Goal: Task Accomplishment & Management: Manage account settings

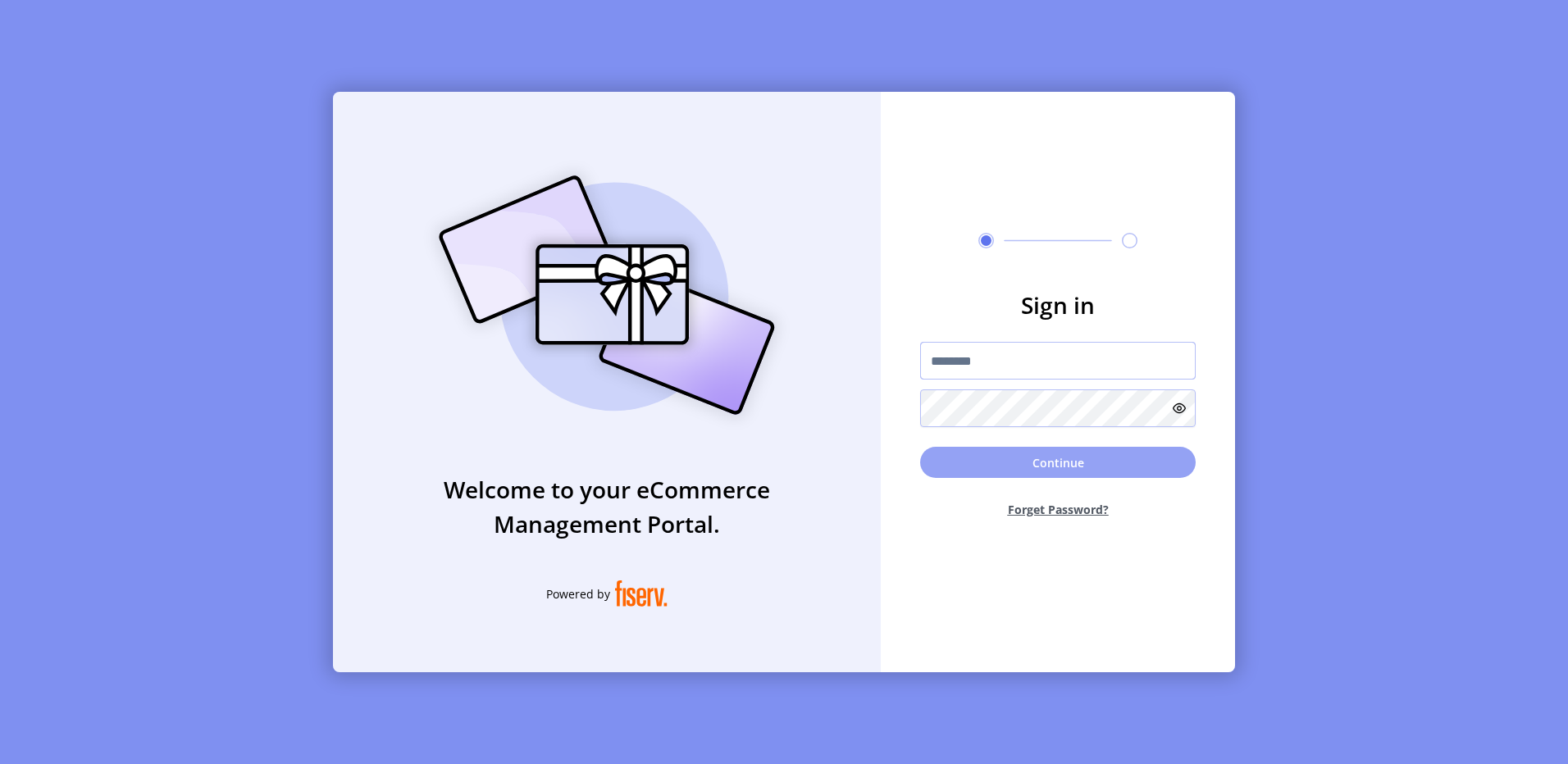
type input "**********"
click at [1059, 462] on button "Continue" at bounding box center [1059, 462] width 276 height 31
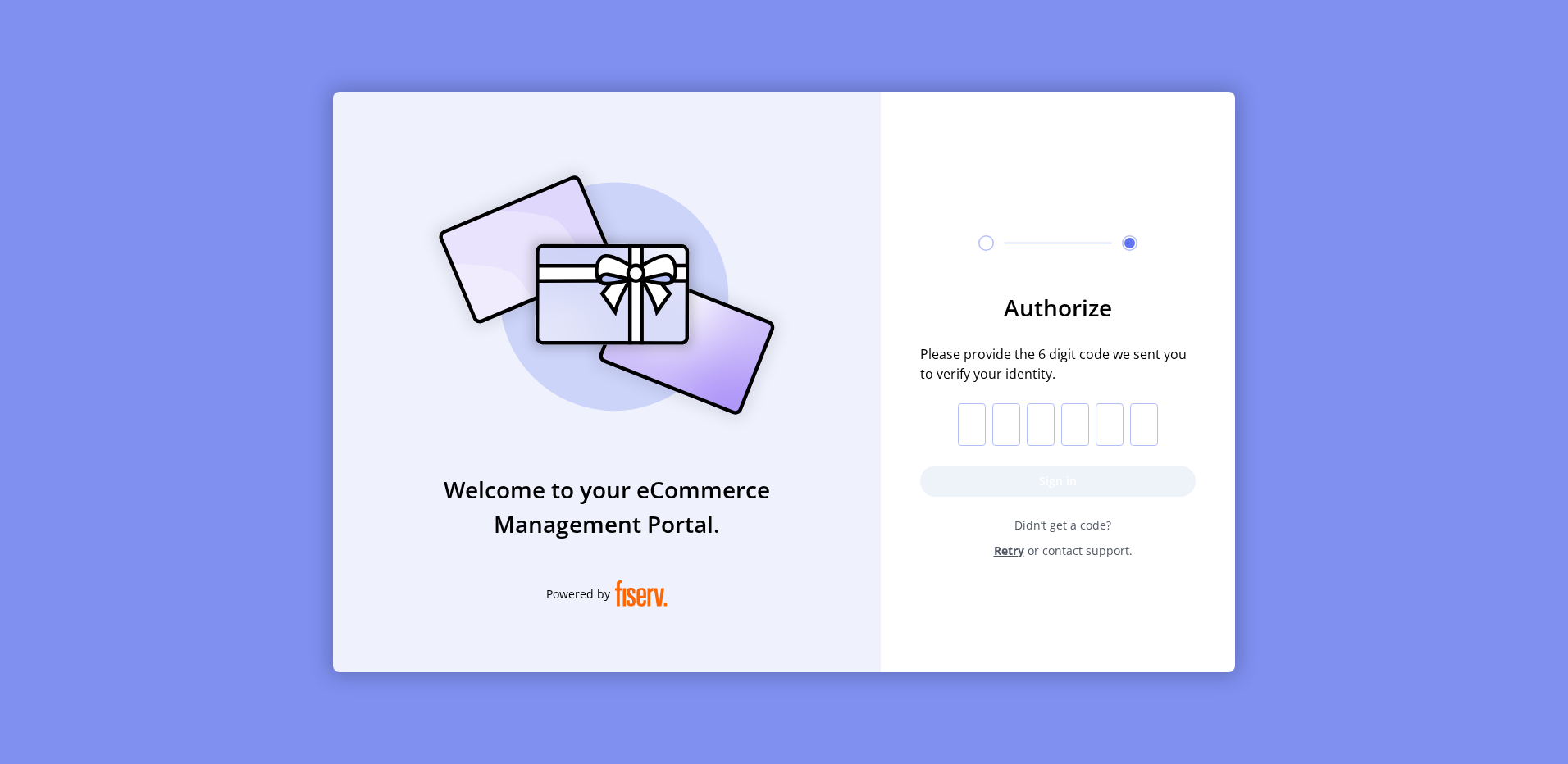
click at [973, 423] on input "text" at bounding box center [972, 424] width 28 height 42
paste input "*"
type input "*"
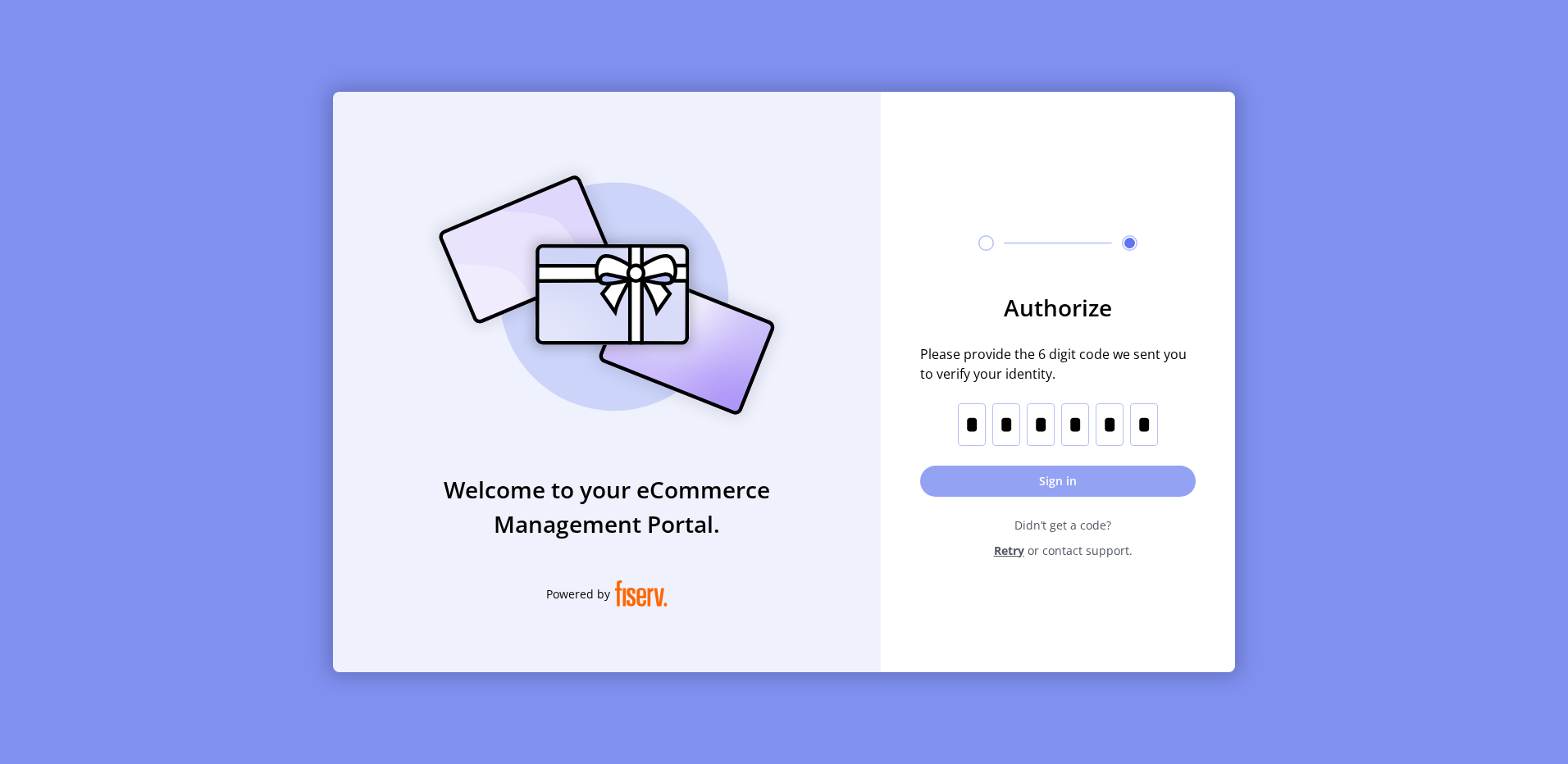
click at [1052, 479] on button "Sign in" at bounding box center [1059, 481] width 276 height 31
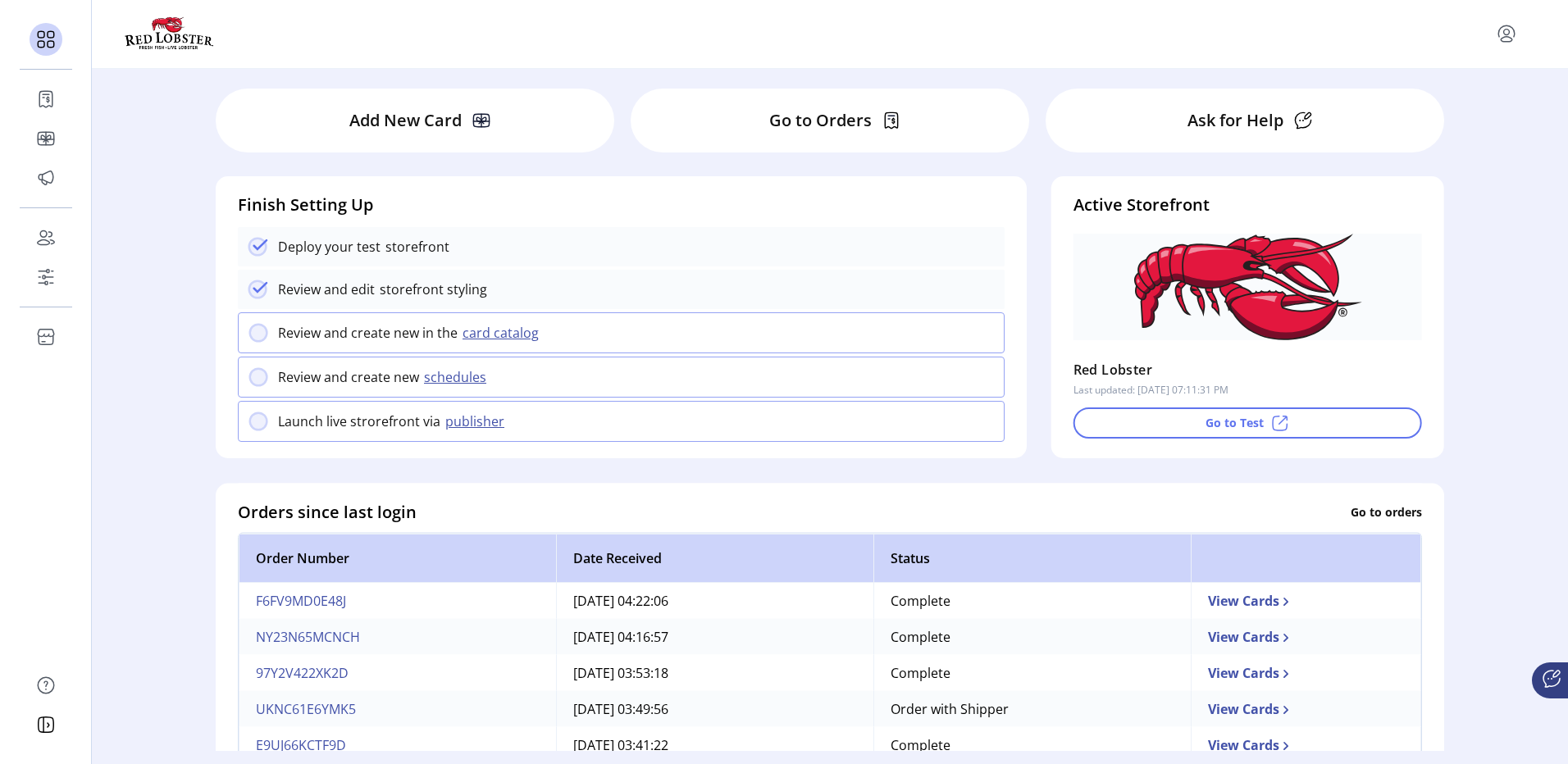
scroll to position [28, 0]
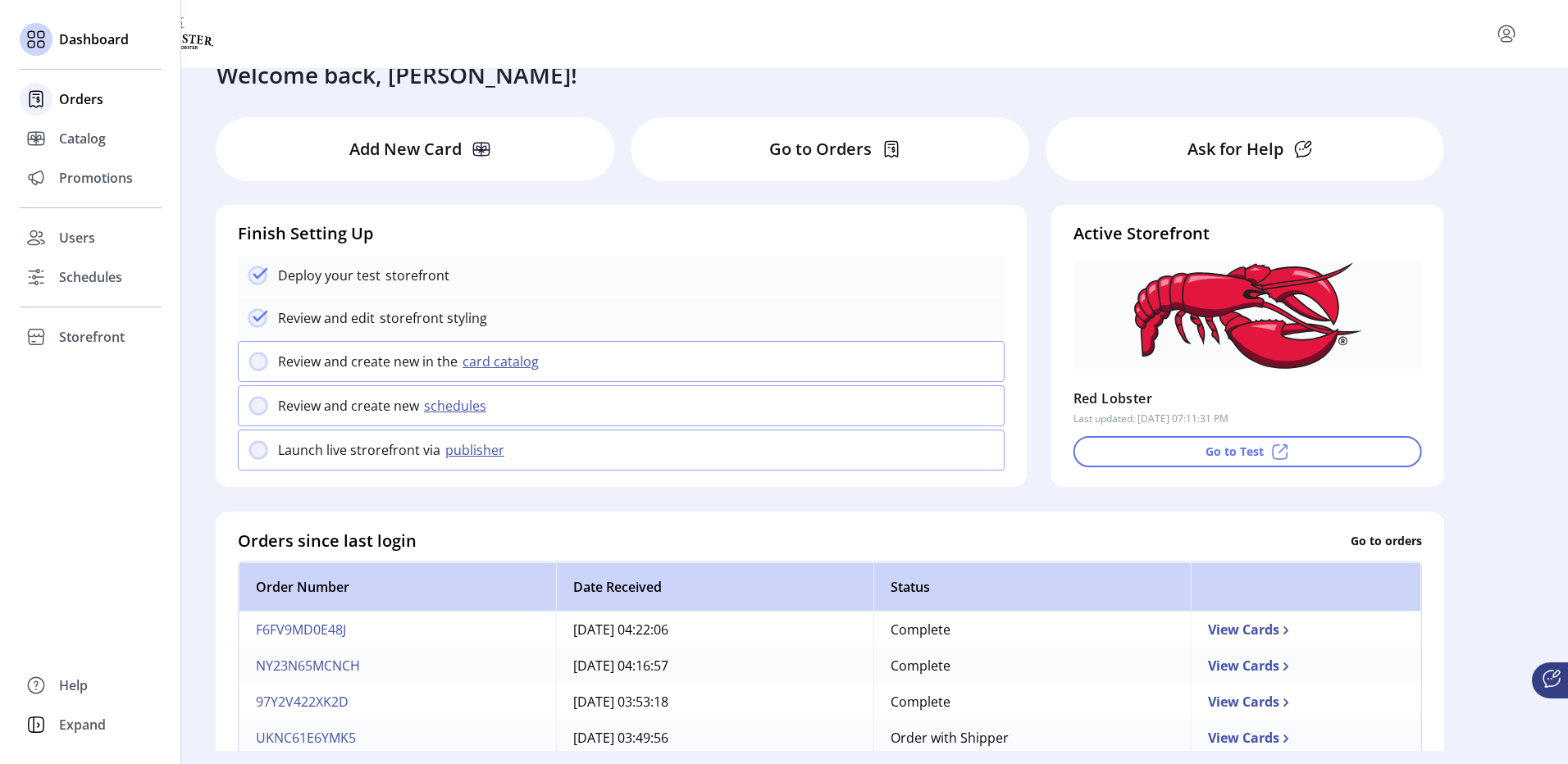
click at [92, 101] on span "Orders" at bounding box center [81, 99] width 44 height 19
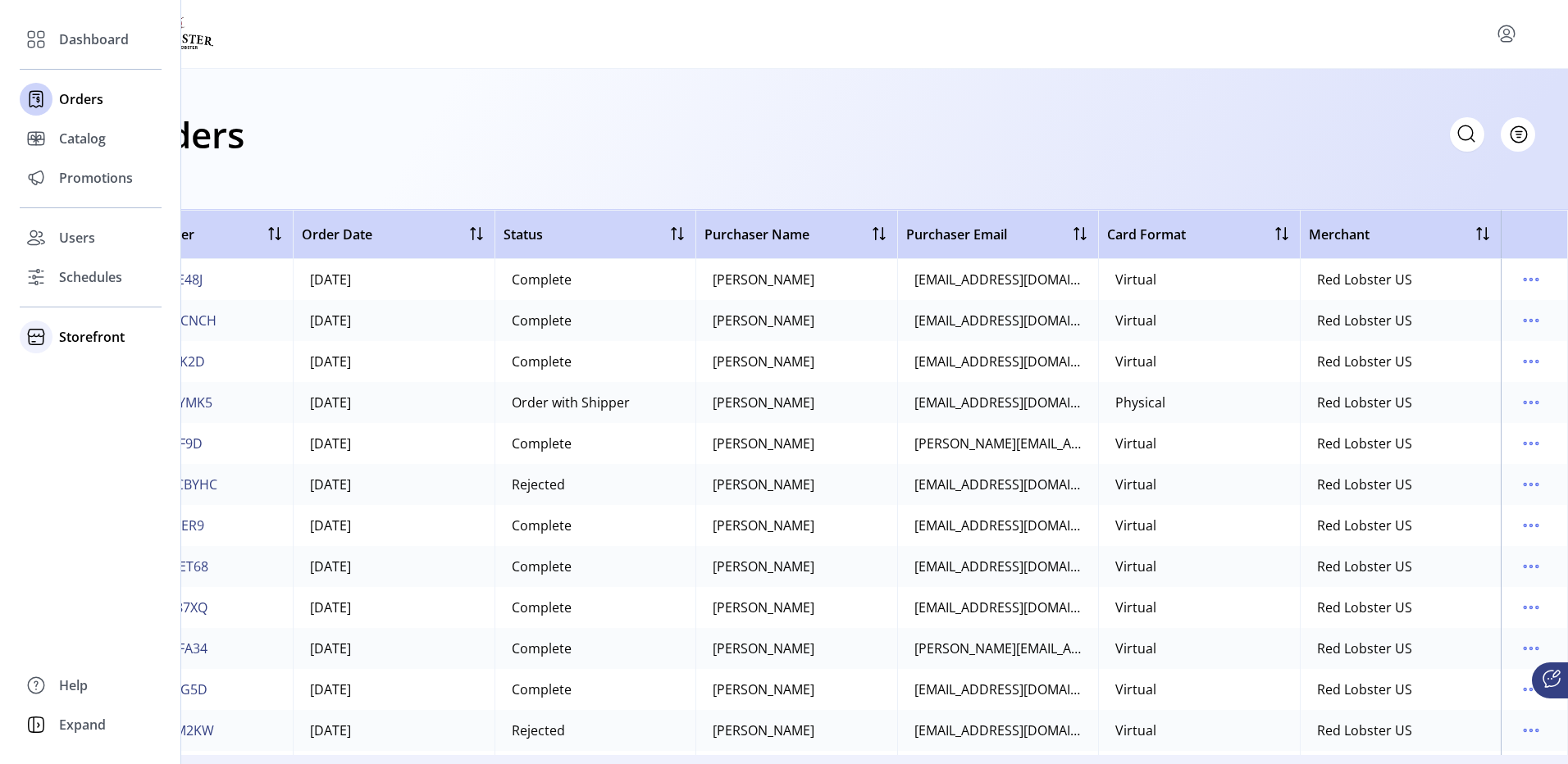
click at [87, 335] on span "Storefront" at bounding box center [92, 337] width 66 height 19
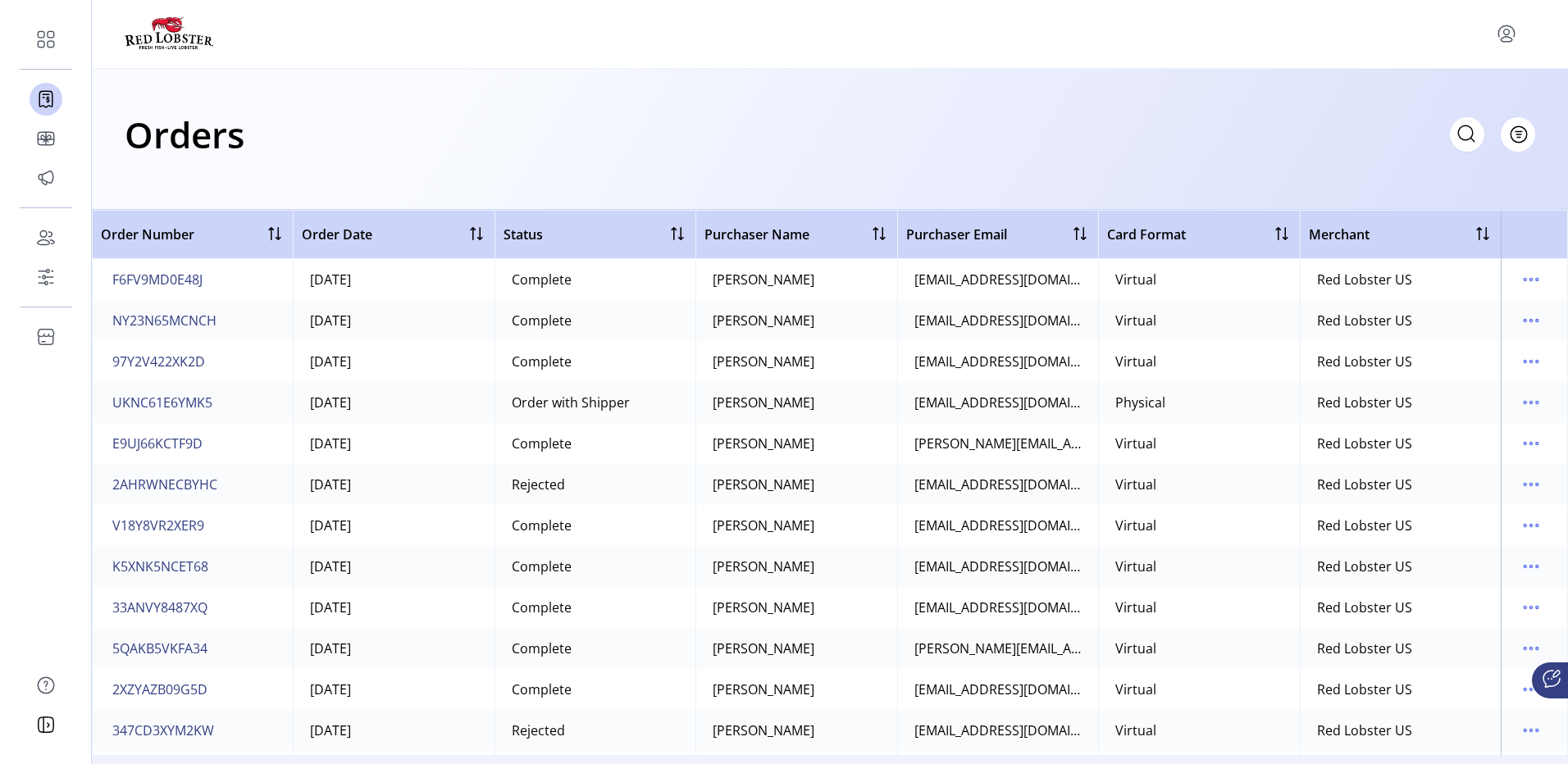
click at [399, 130] on div "Orders Filter Focused All Orders" at bounding box center [830, 135] width 1411 height 58
